Goal: Information Seeking & Learning: Find specific page/section

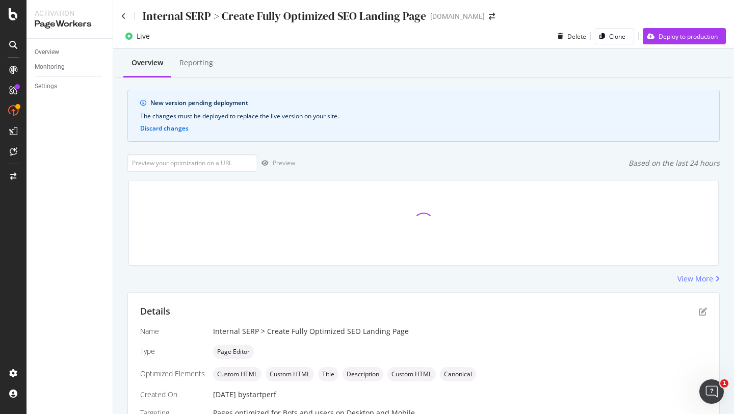
scroll to position [261, 0]
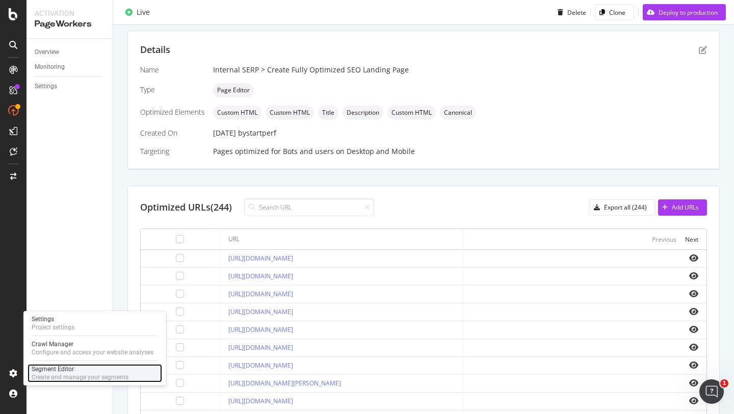
click at [63, 368] on div "Segment Editor" at bounding box center [80, 369] width 97 height 8
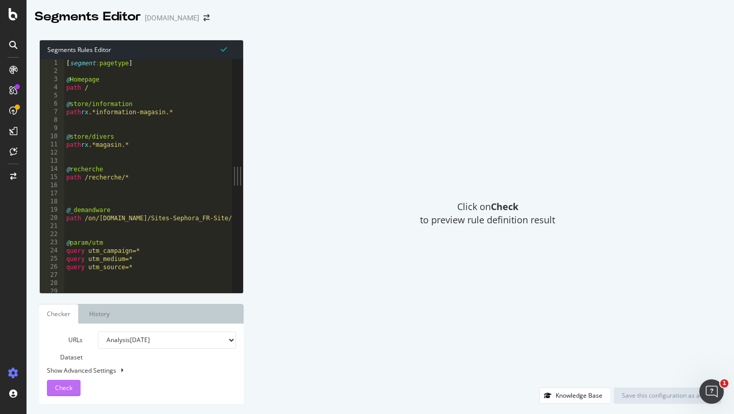
click at [69, 390] on span "Check" at bounding box center [63, 387] width 17 height 9
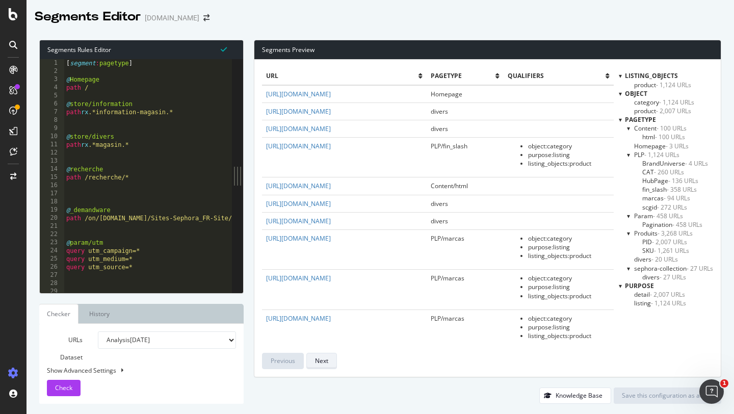
click at [330, 353] on button "Next" at bounding box center [321, 361] width 31 height 16
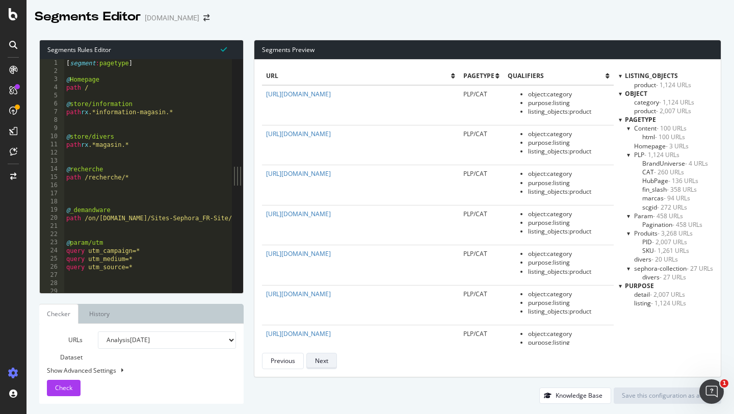
click at [329, 358] on button "Next" at bounding box center [321, 361] width 31 height 16
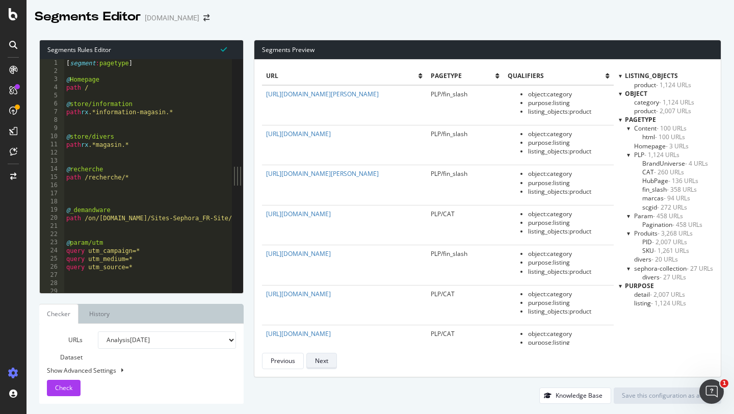
click at [329, 358] on button "Next" at bounding box center [321, 361] width 31 height 16
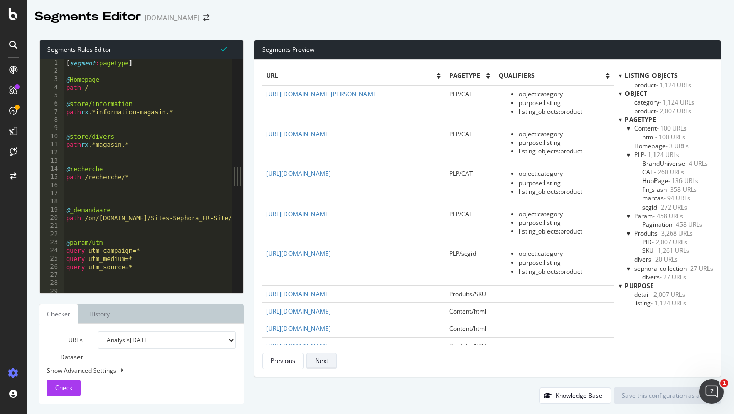
click at [329, 358] on button "Next" at bounding box center [321, 361] width 31 height 16
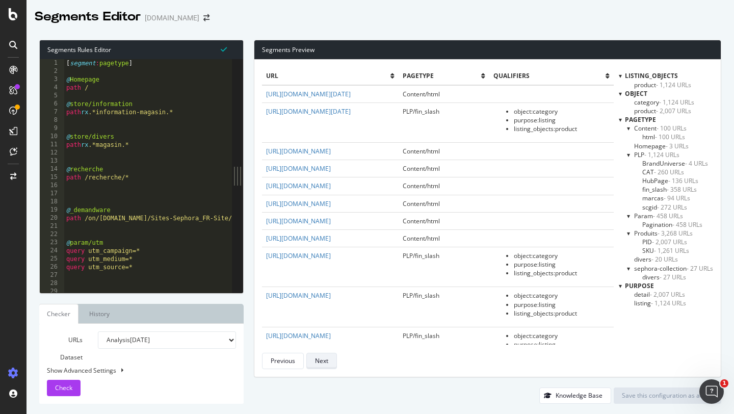
click at [329, 358] on button "Next" at bounding box center [321, 361] width 31 height 16
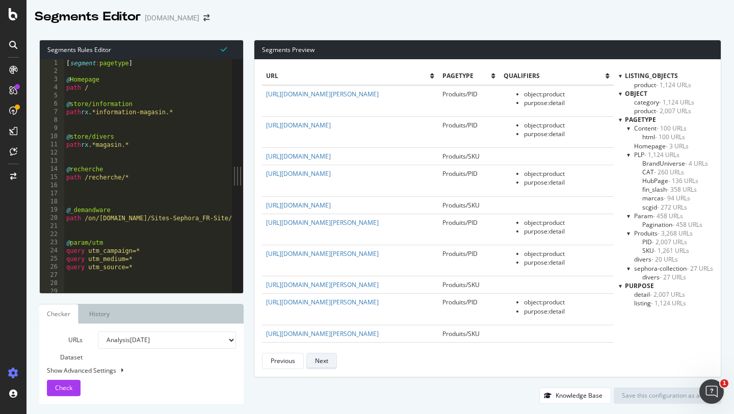
click at [329, 358] on button "Next" at bounding box center [321, 361] width 31 height 16
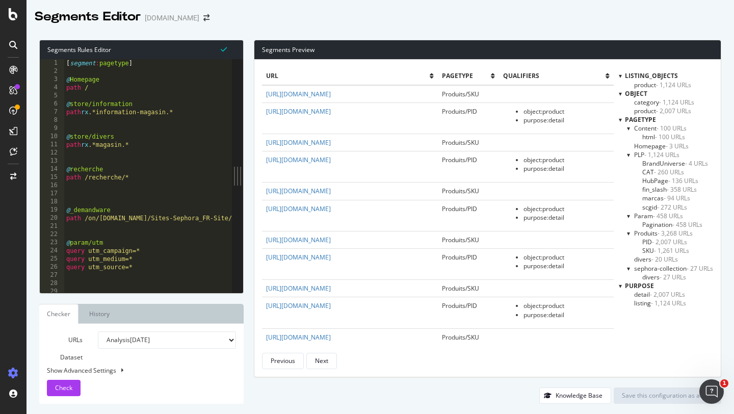
click at [451, 353] on div "Previous Next" at bounding box center [438, 361] width 352 height 16
click at [102, 314] on link "History" at bounding box center [99, 314] width 37 height 20
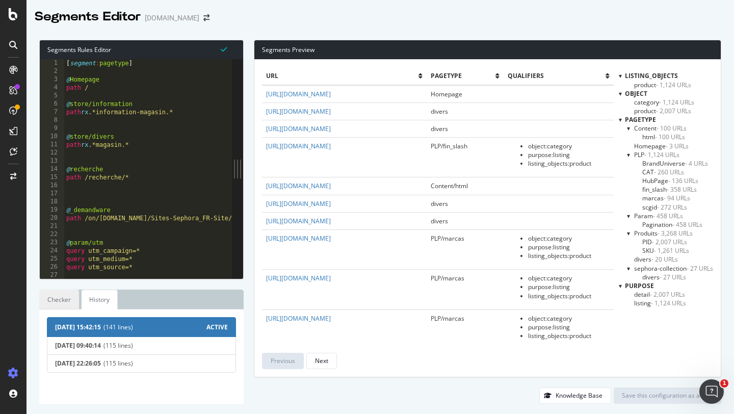
click at [60, 296] on link "Checker" at bounding box center [59, 299] width 40 height 20
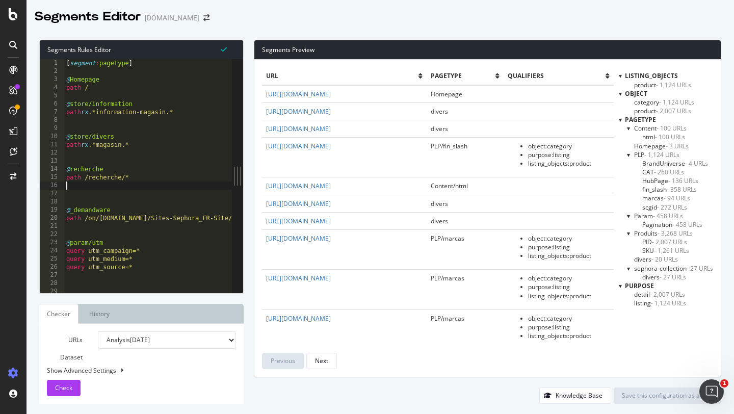
click at [197, 183] on div "[ segment : pagetype ] @ Homepage path / @ store/information path rx .*informat…" at bounding box center [170, 184] width 213 height 250
click at [174, 87] on div "[ segment : pagetype ] @ Homepage path / @ store/information path rx .*informat…" at bounding box center [170, 184] width 213 height 250
type textarea "path /"
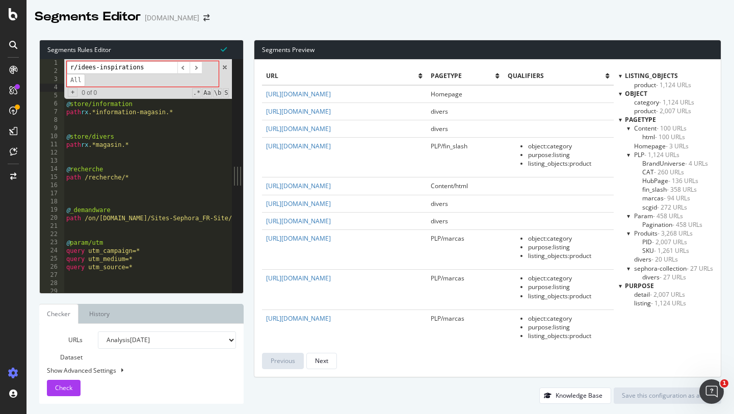
drag, startPoint x: 77, startPoint y: 69, endPoint x: 58, endPoint y: 69, distance: 18.9
click at [58, 69] on div "path / 1 2 3 4 5 6 7 8 9 10 11 12 13 14 15 16 17 18 19 20 21 22 23 24 25 26 27 …" at bounding box center [136, 175] width 192 height 233
click at [90, 67] on input "idees-inspirations" at bounding box center [122, 67] width 111 height 13
type input "idees-inspirations"
click at [225, 68] on span at bounding box center [224, 67] width 7 height 7
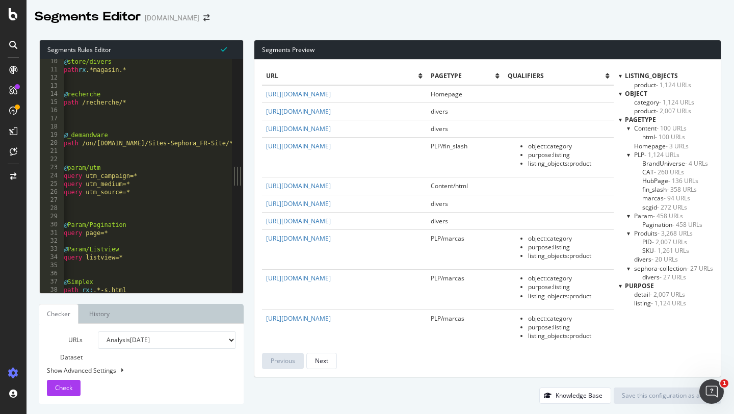
scroll to position [100, 0]
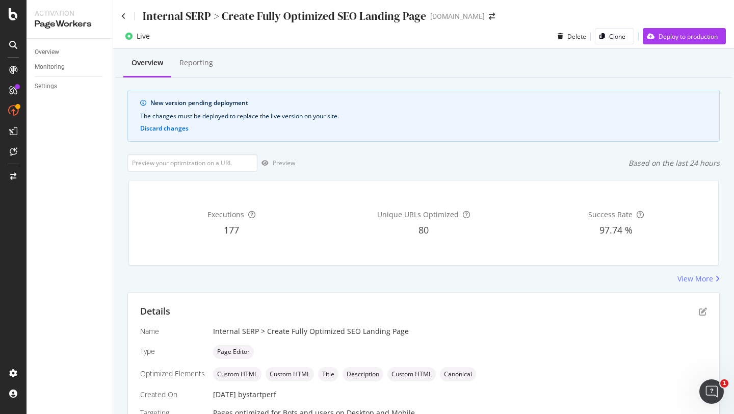
scroll to position [229, 0]
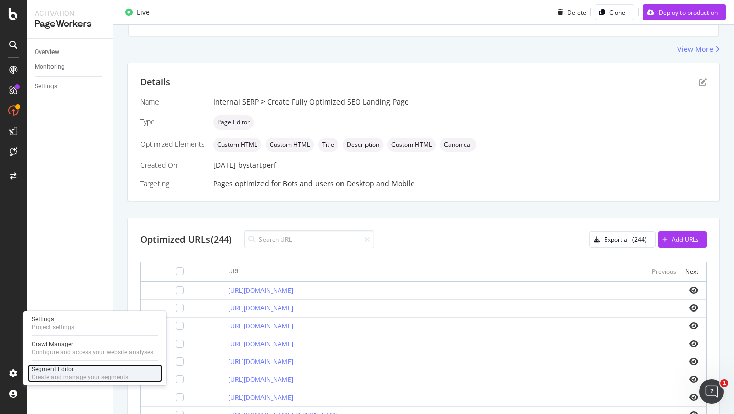
click at [42, 367] on div "Segment Editor" at bounding box center [80, 369] width 97 height 8
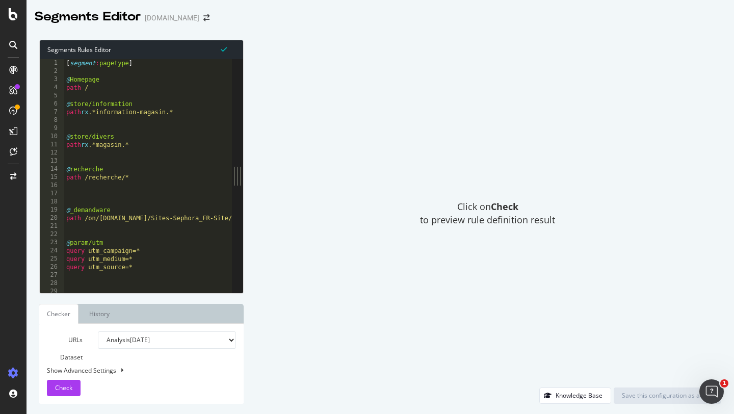
click at [65, 369] on div "Show Advanced Settings" at bounding box center [133, 370] width 189 height 9
select select "5000"
select select "100"
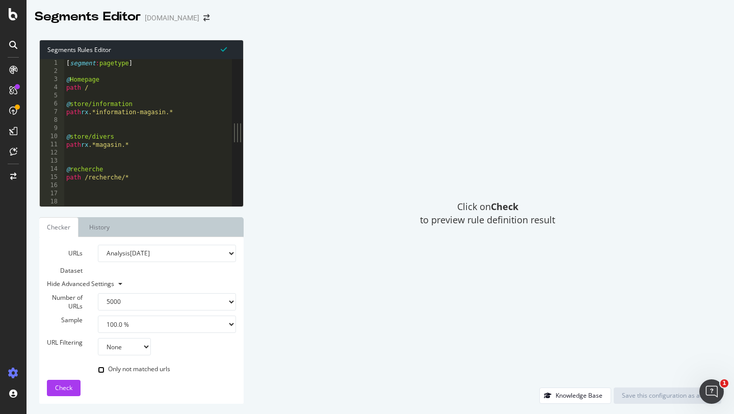
click at [103, 369] on input "Only not matched urls" at bounding box center [101, 369] width 7 height 7
checkbox input "true"
click at [69, 387] on span "Check" at bounding box center [63, 387] width 17 height 9
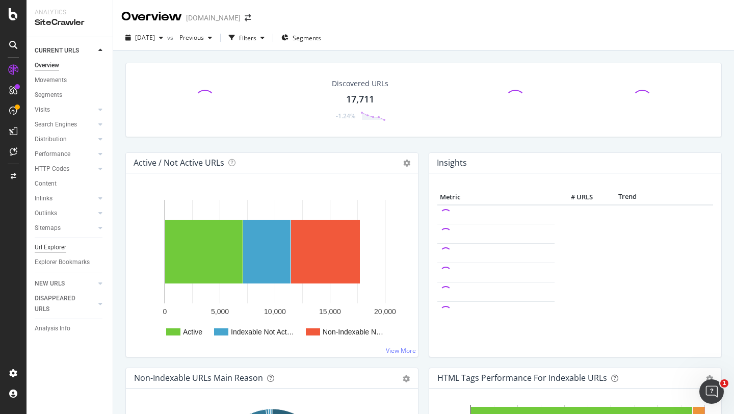
click at [59, 248] on div "Url Explorer" at bounding box center [51, 247] width 32 height 11
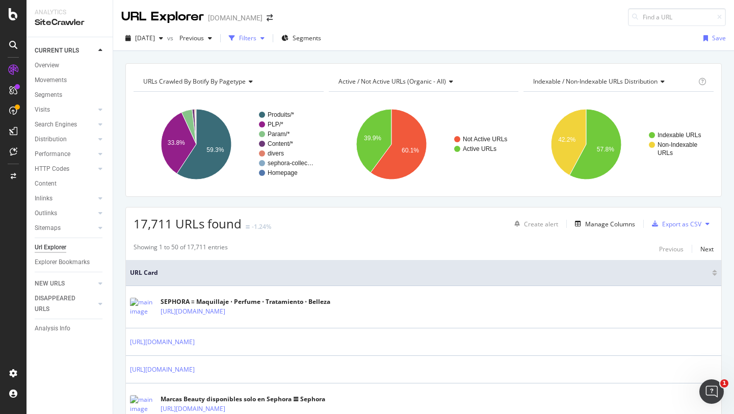
click at [256, 39] on div "Filters" at bounding box center [247, 38] width 17 height 9
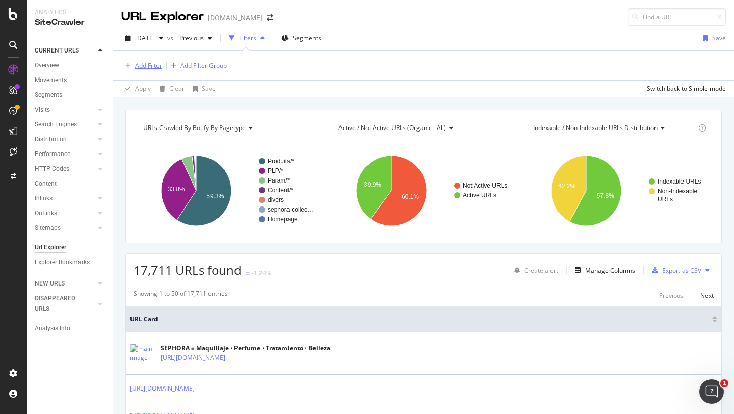
click at [144, 67] on div "Add Filter" at bounding box center [148, 65] width 27 height 9
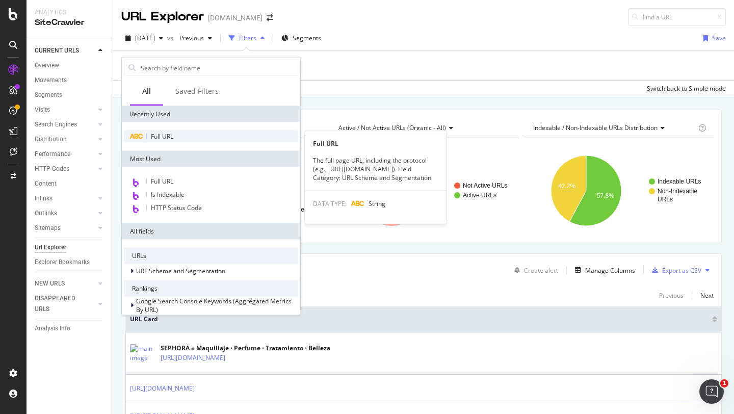
click at [157, 134] on span "Full URL" at bounding box center [162, 136] width 22 height 9
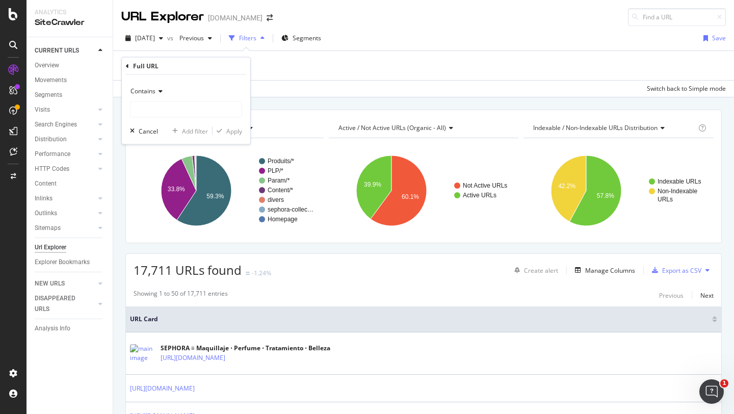
click at [154, 93] on span "Contains" at bounding box center [142, 91] width 25 height 9
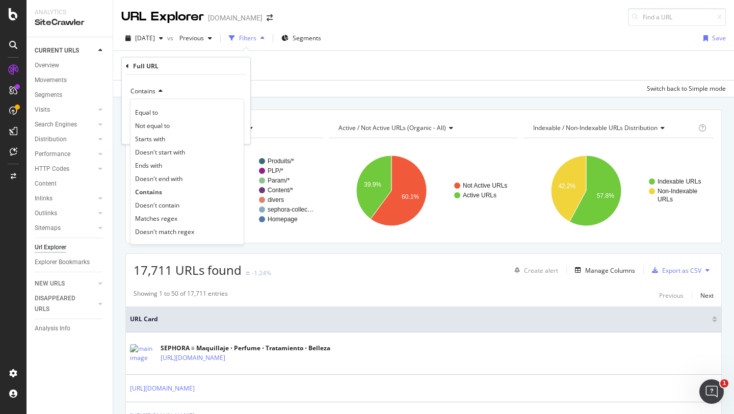
click at [177, 86] on div "Contains" at bounding box center [186, 91] width 112 height 16
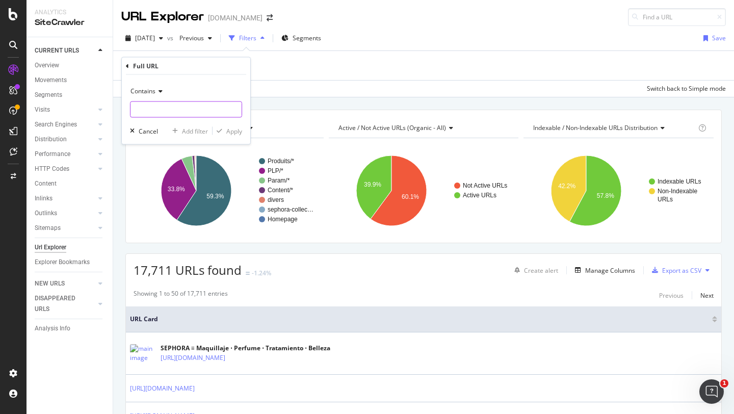
click at [166, 113] on input "text" at bounding box center [185, 109] width 111 height 16
paste input "https://www.sephora.fr/idees-inspirations"
type input "https://www.sephora.fr/idees-inspirations"
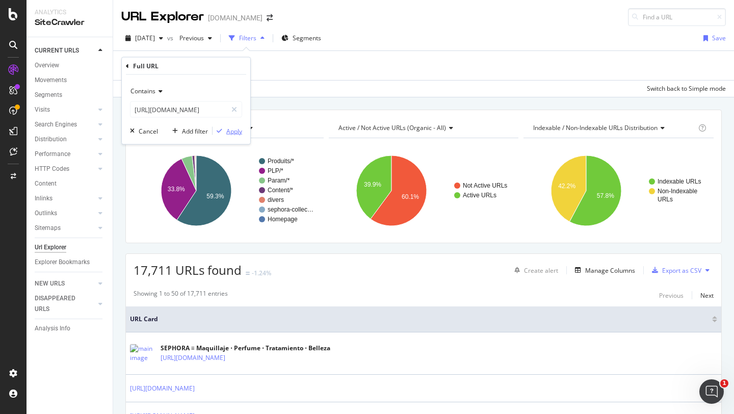
click at [236, 130] on div "Apply" at bounding box center [234, 130] width 16 height 9
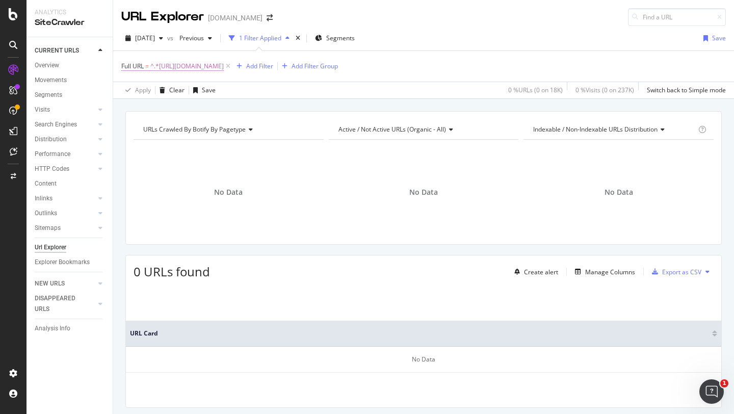
click at [224, 64] on span "^.*https://www.sephora.fr/idees-inspirations.*$" at bounding box center [186, 66] width 73 height 14
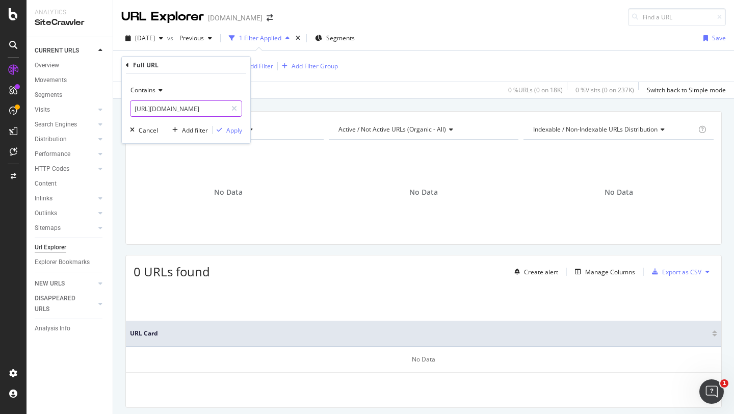
drag, startPoint x: 166, startPoint y: 109, endPoint x: 208, endPoint y: 112, distance: 42.9
click at [208, 112] on input "https://www.sephora.fr/idees-inspirations" at bounding box center [178, 108] width 96 height 16
drag, startPoint x: 197, startPoint y: 112, endPoint x: 240, endPoint y: 109, distance: 43.0
click at [240, 109] on div "https://www.sephora.fr/idees-inspirations" at bounding box center [186, 108] width 112 height 16
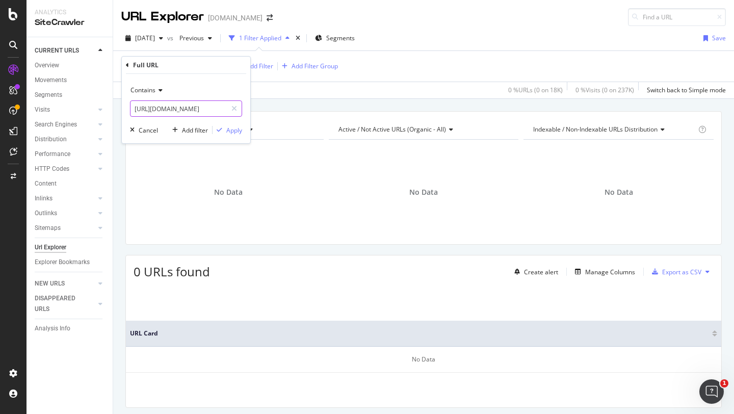
click at [210, 104] on input "https://www.sephora.fr/idees-inspirations" at bounding box center [178, 108] width 96 height 16
click at [151, 129] on div "Cancel" at bounding box center [148, 130] width 19 height 9
